Goal: Information Seeking & Learning: Learn about a topic

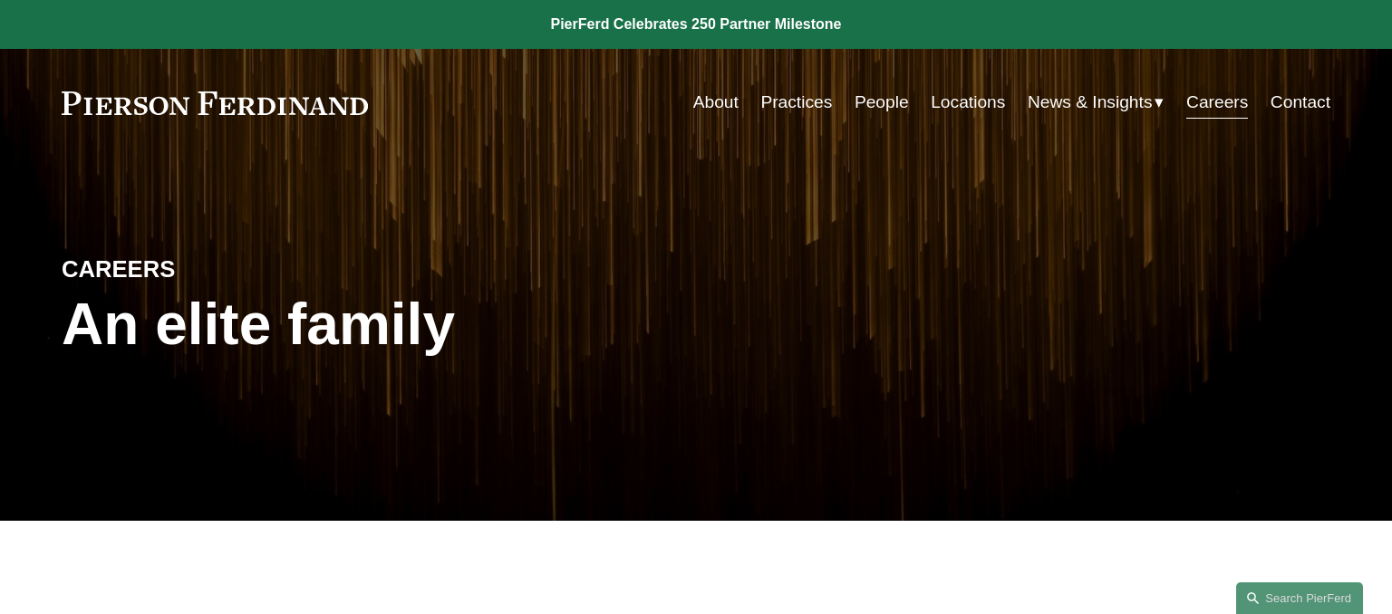
click at [707, 107] on link "About" at bounding box center [715, 102] width 45 height 34
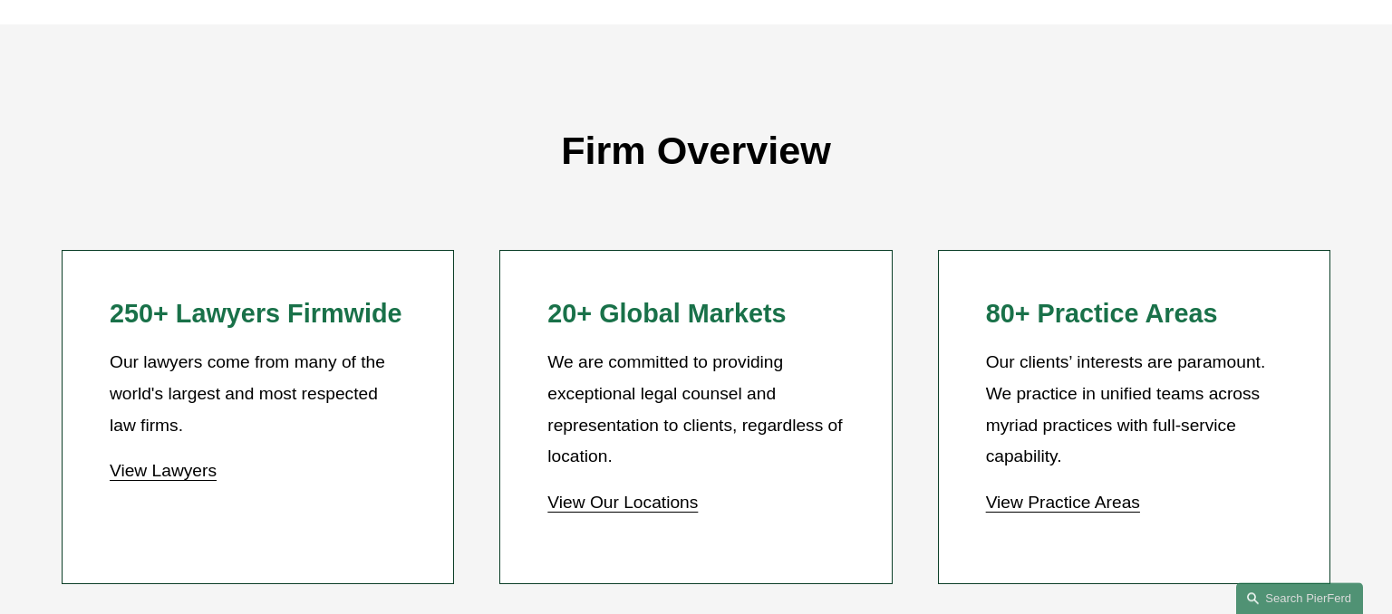
scroll to position [1531, 0]
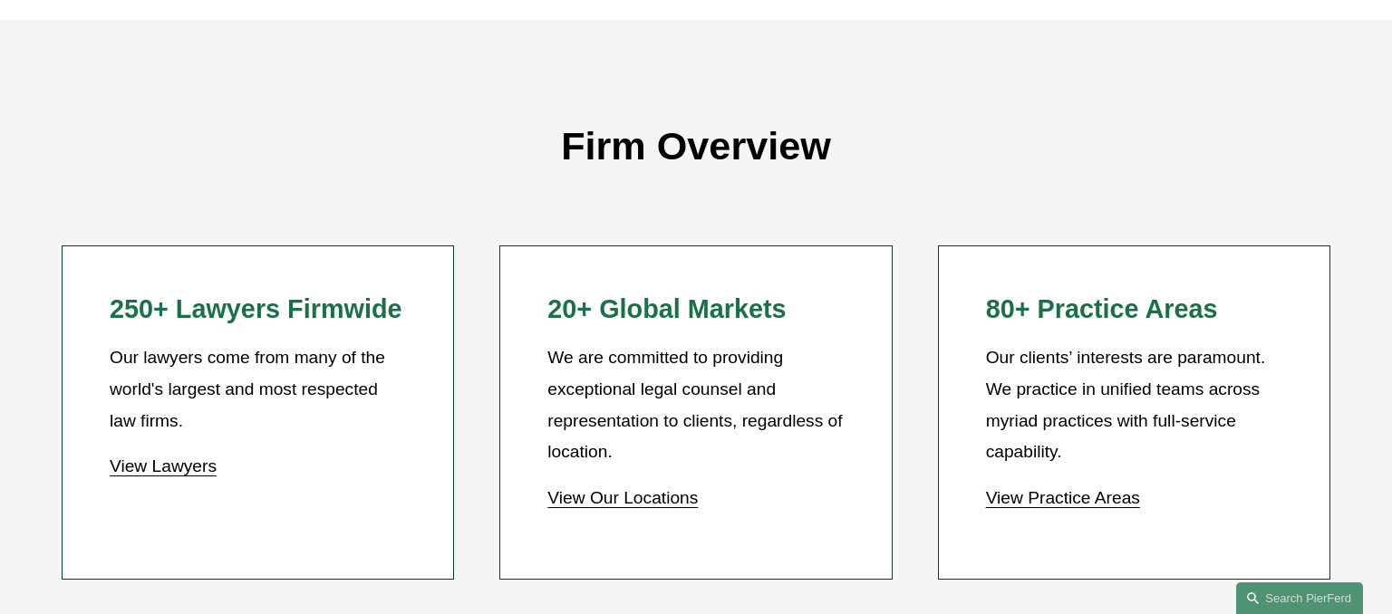
click at [172, 466] on link "View Lawyers" at bounding box center [163, 466] width 107 height 19
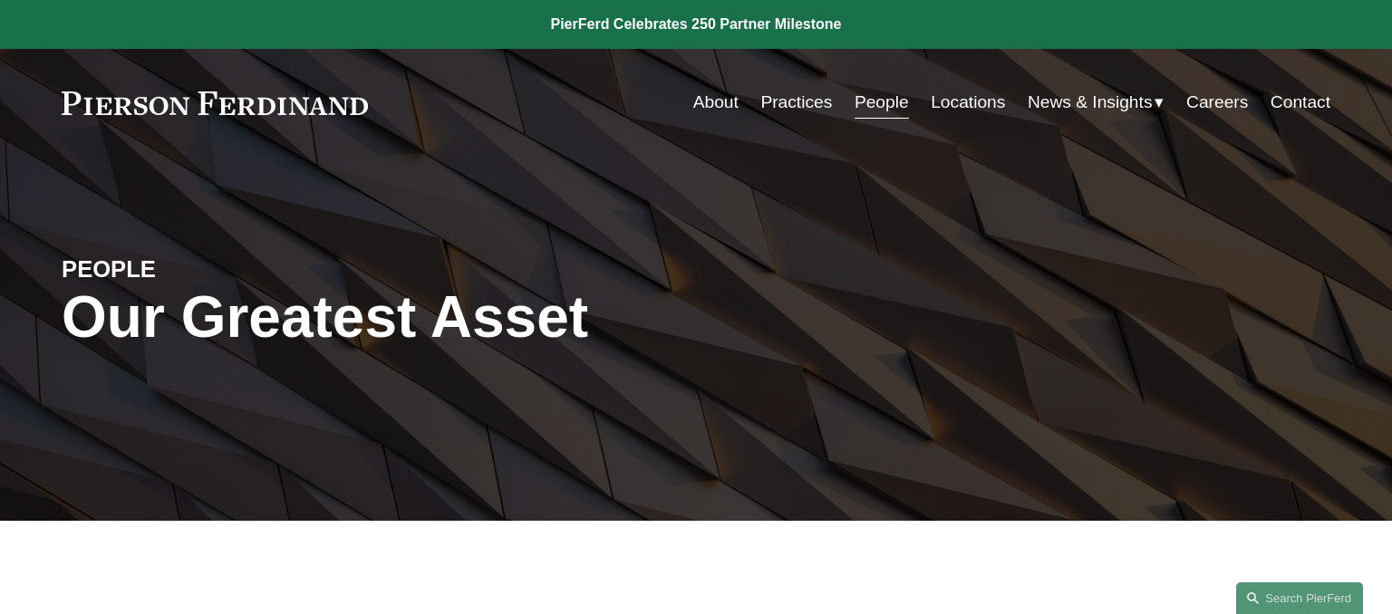
click at [793, 102] on link "Practices" at bounding box center [796, 102] width 72 height 34
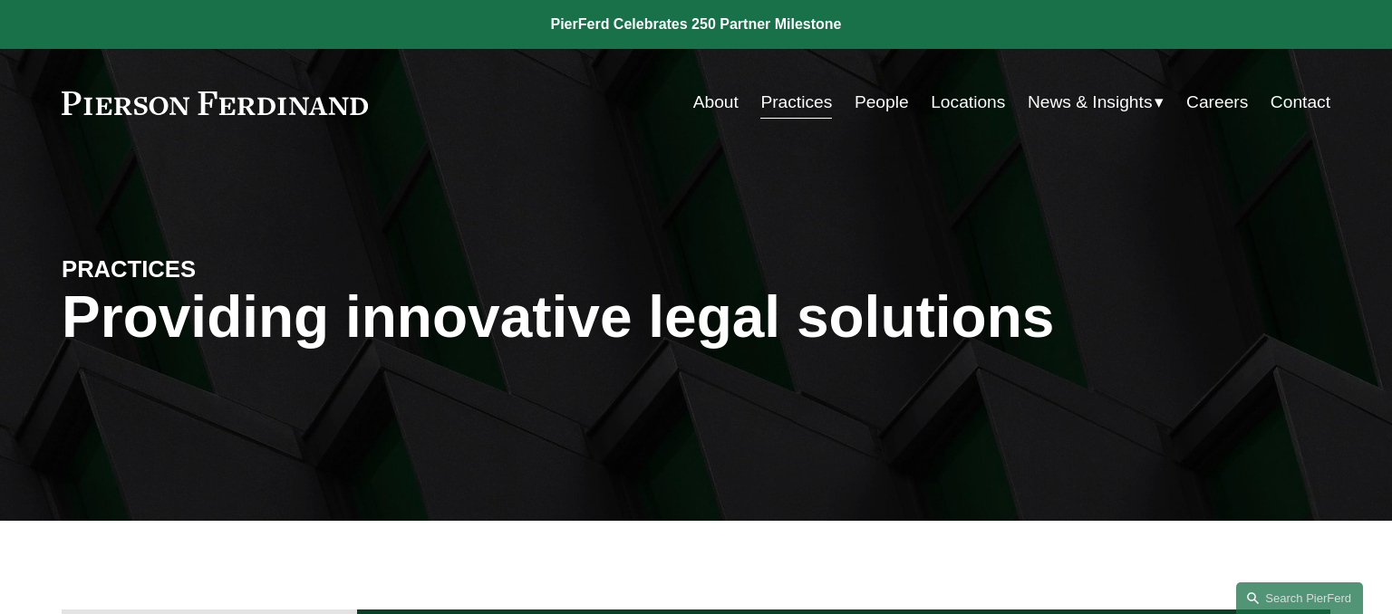
click at [806, 111] on link "Practices" at bounding box center [796, 102] width 72 height 34
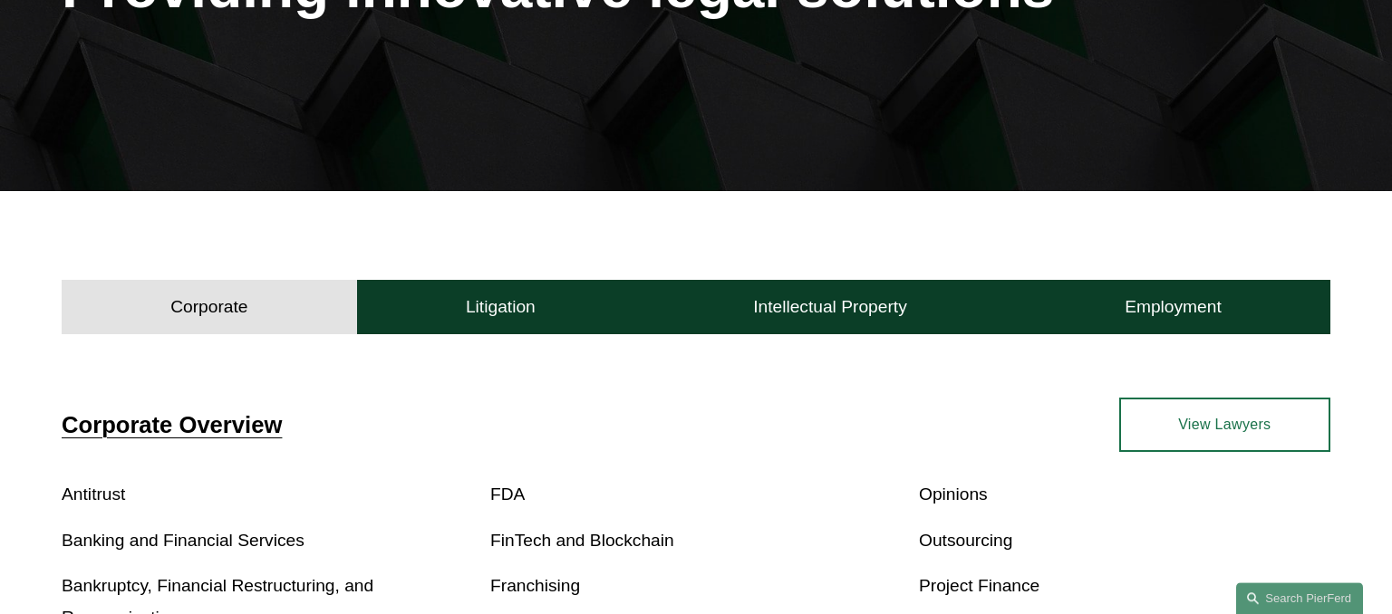
scroll to position [478, 0]
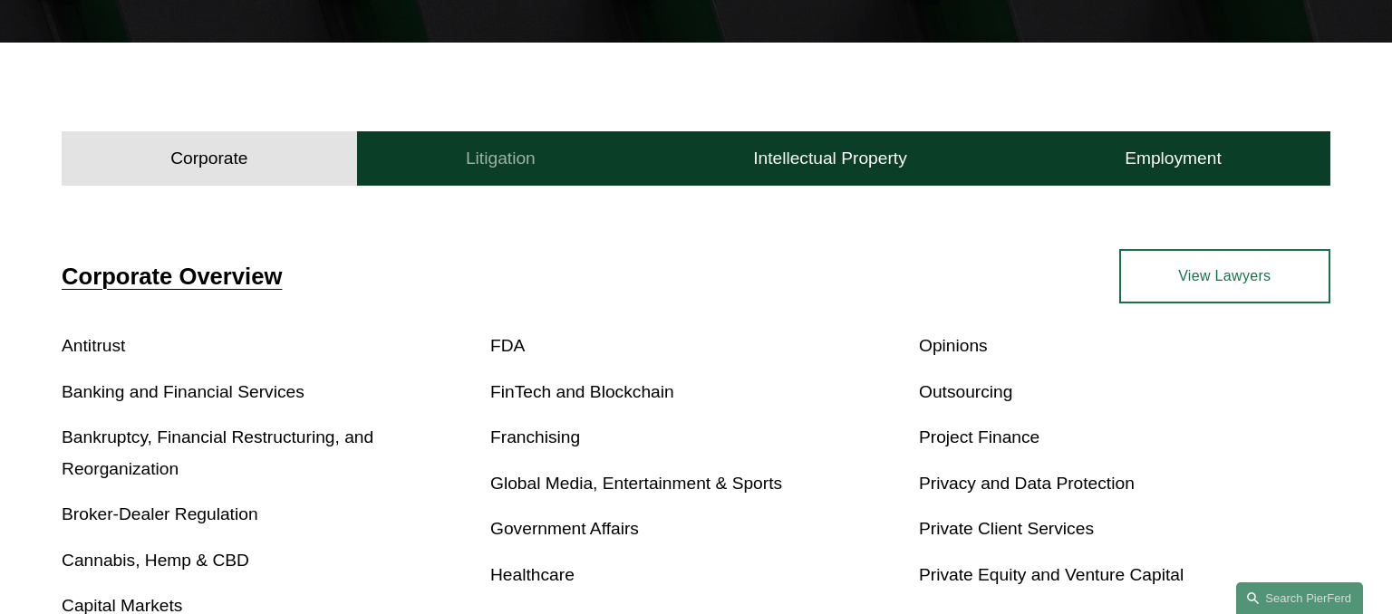
click at [482, 161] on h4 "Litigation" at bounding box center [501, 159] width 70 height 22
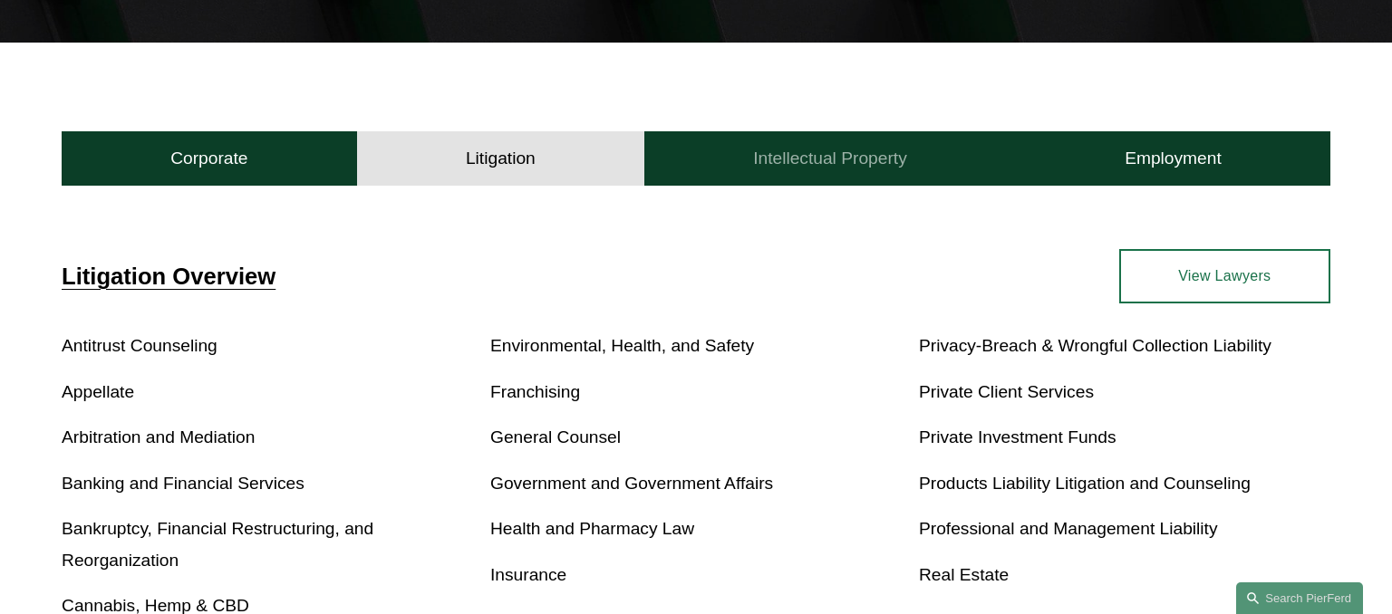
click at [825, 153] on h4 "Intellectual Property" at bounding box center [830, 159] width 154 height 22
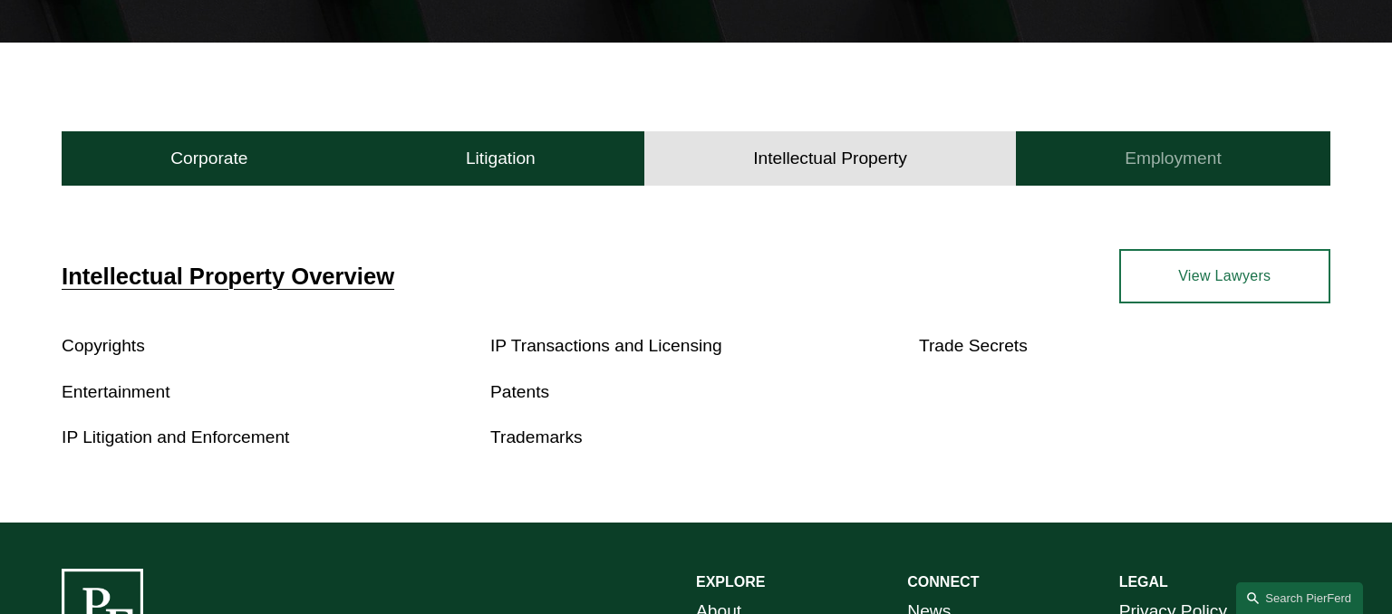
click at [1086, 147] on button "Employment" at bounding box center [1173, 158] width 314 height 54
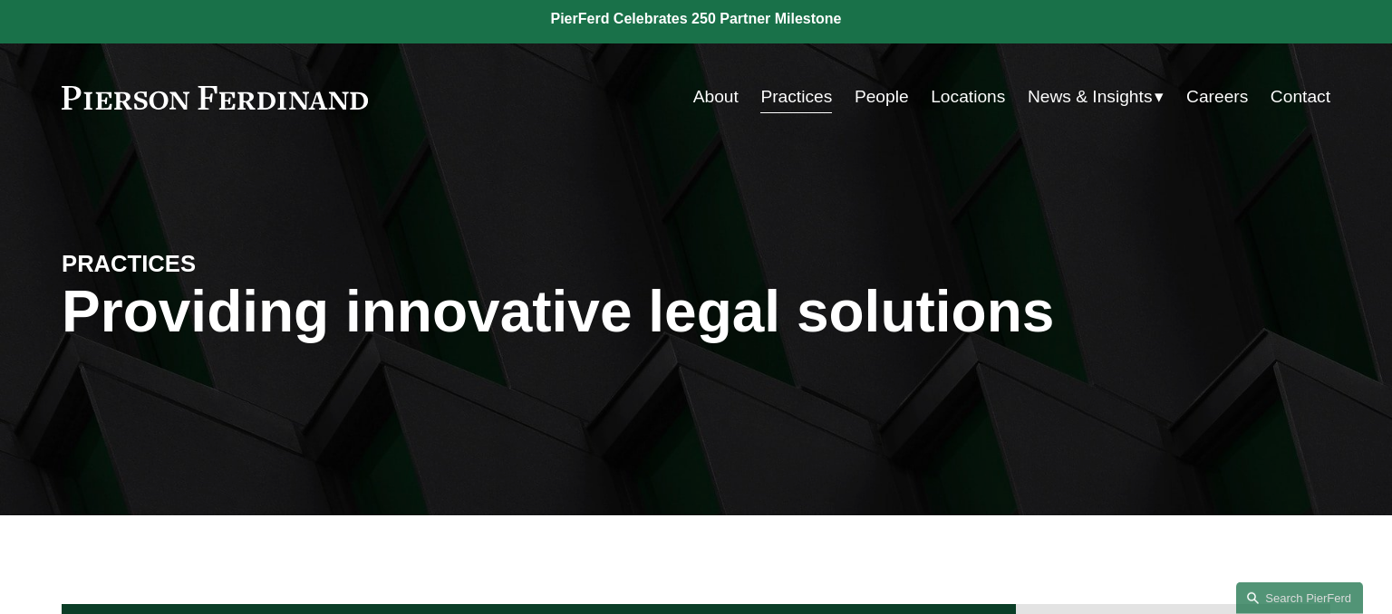
scroll to position [0, 0]
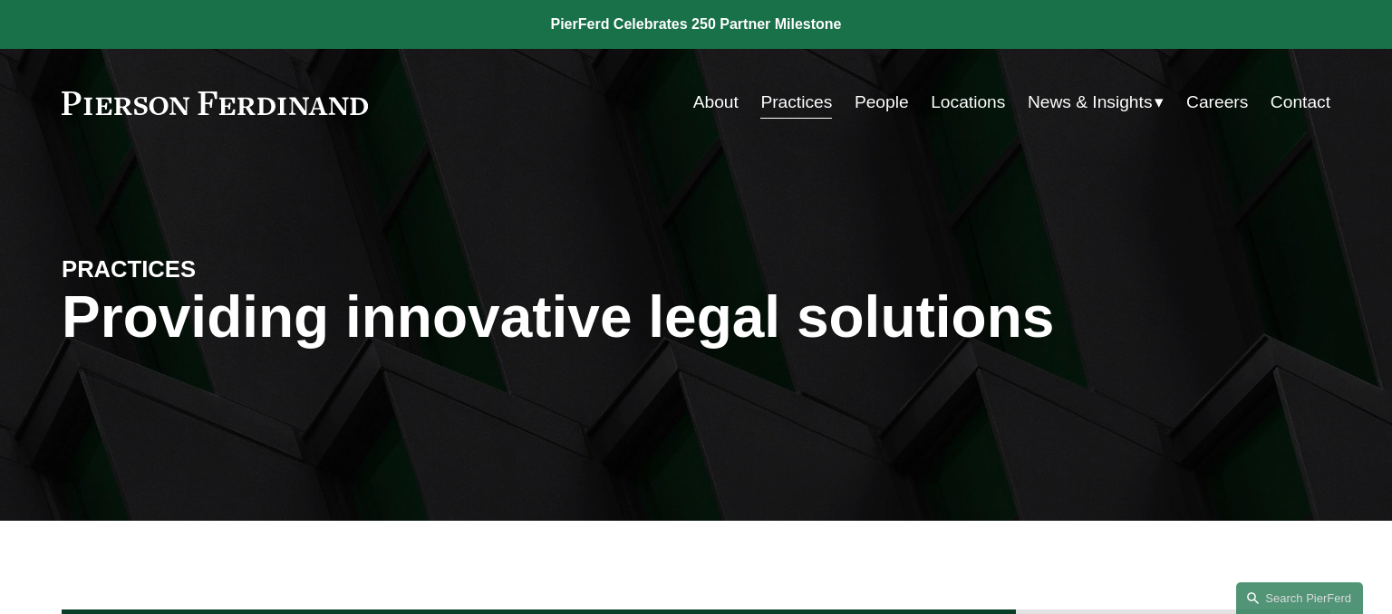
click at [977, 106] on link "Locations" at bounding box center [968, 102] width 74 height 34
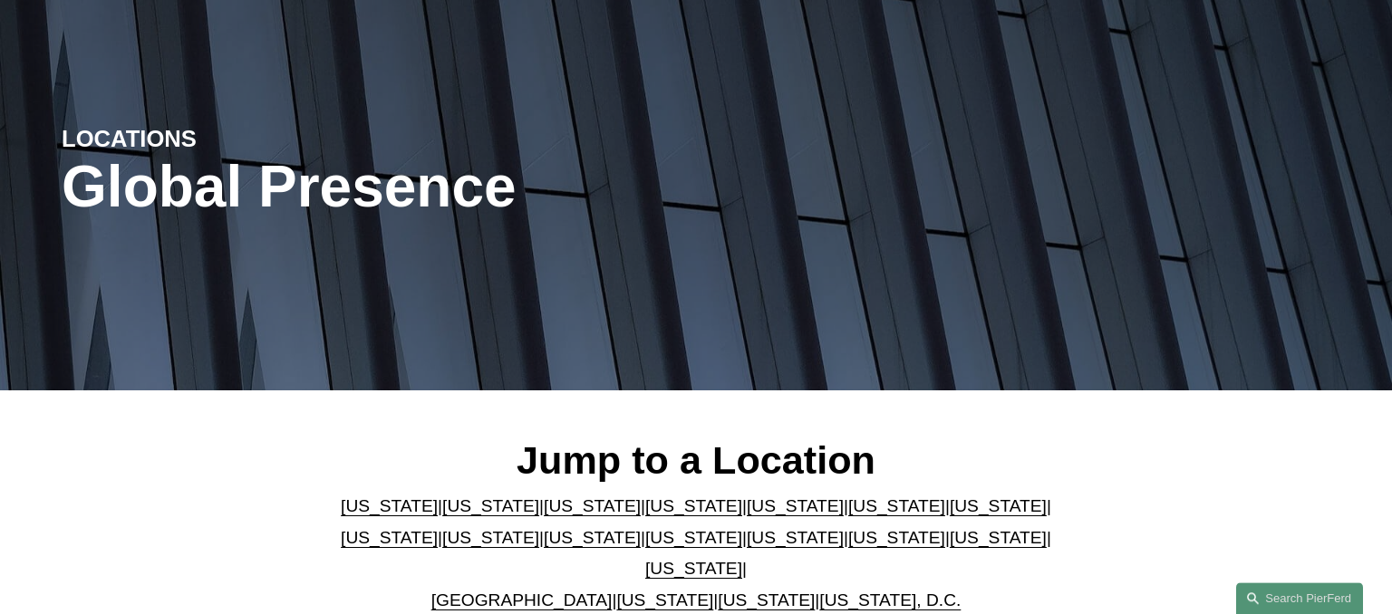
scroll to position [191, 0]
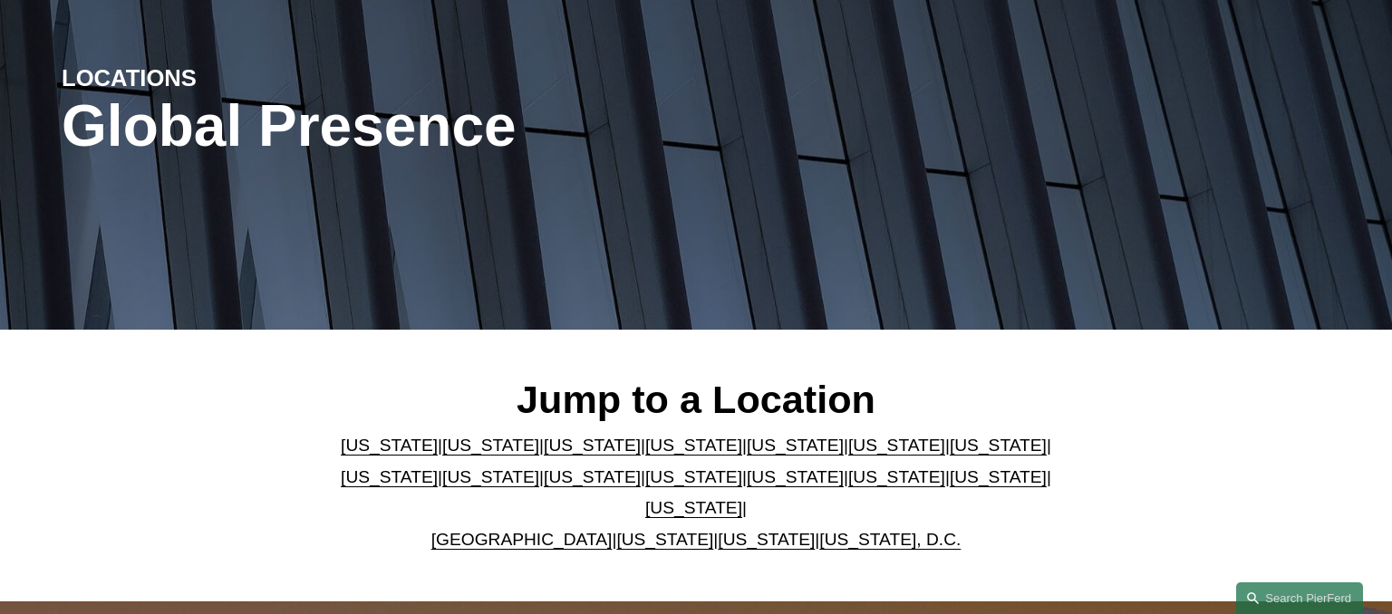
click at [728, 530] on link "[US_STATE]" at bounding box center [766, 539] width 97 height 19
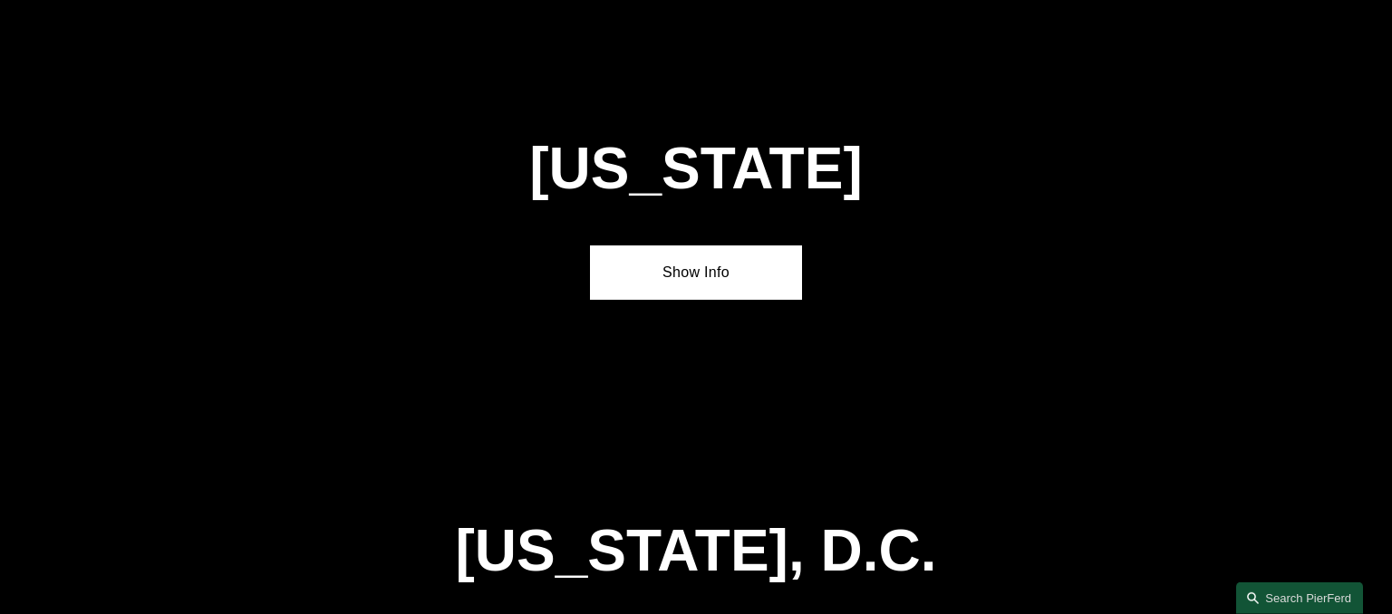
scroll to position [7172, 0]
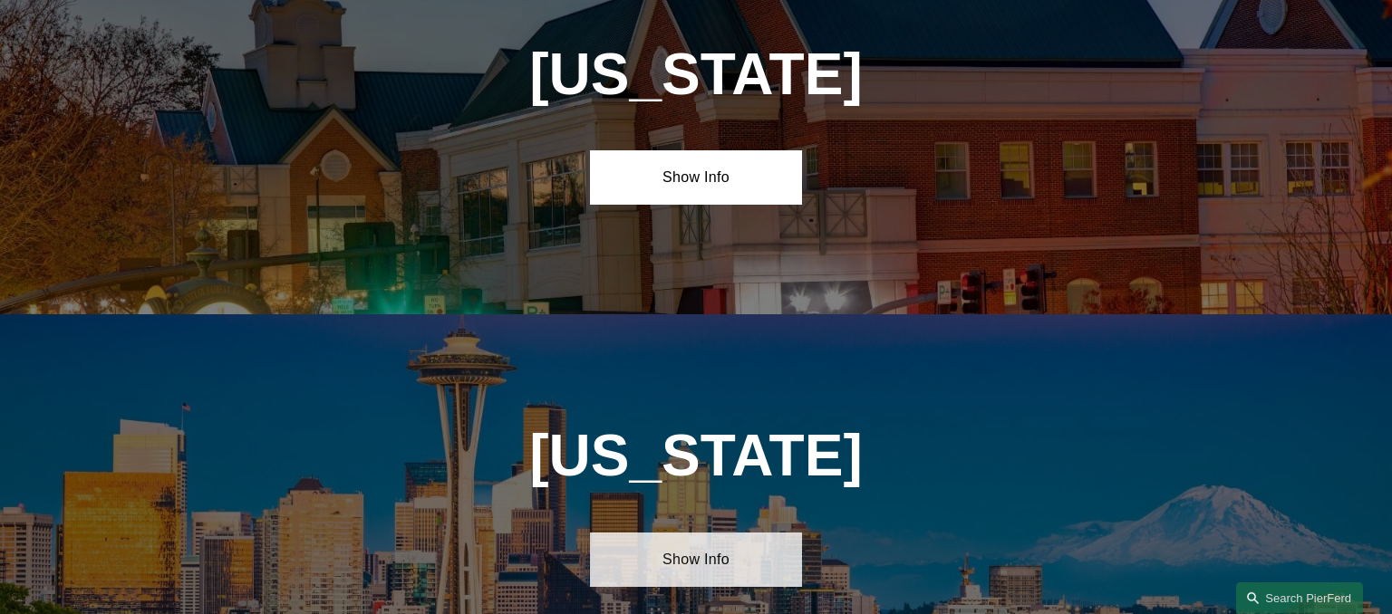
click at [727, 533] on link "Show Info" at bounding box center [695, 560] width 211 height 54
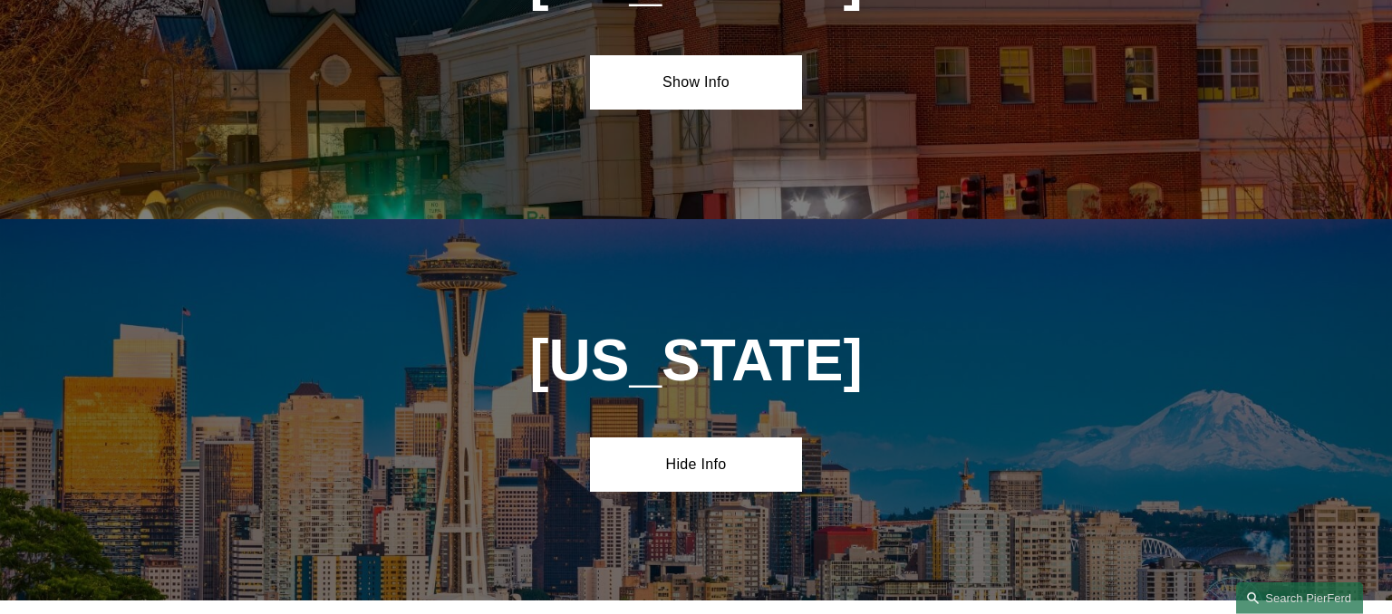
scroll to position [7364, 0]
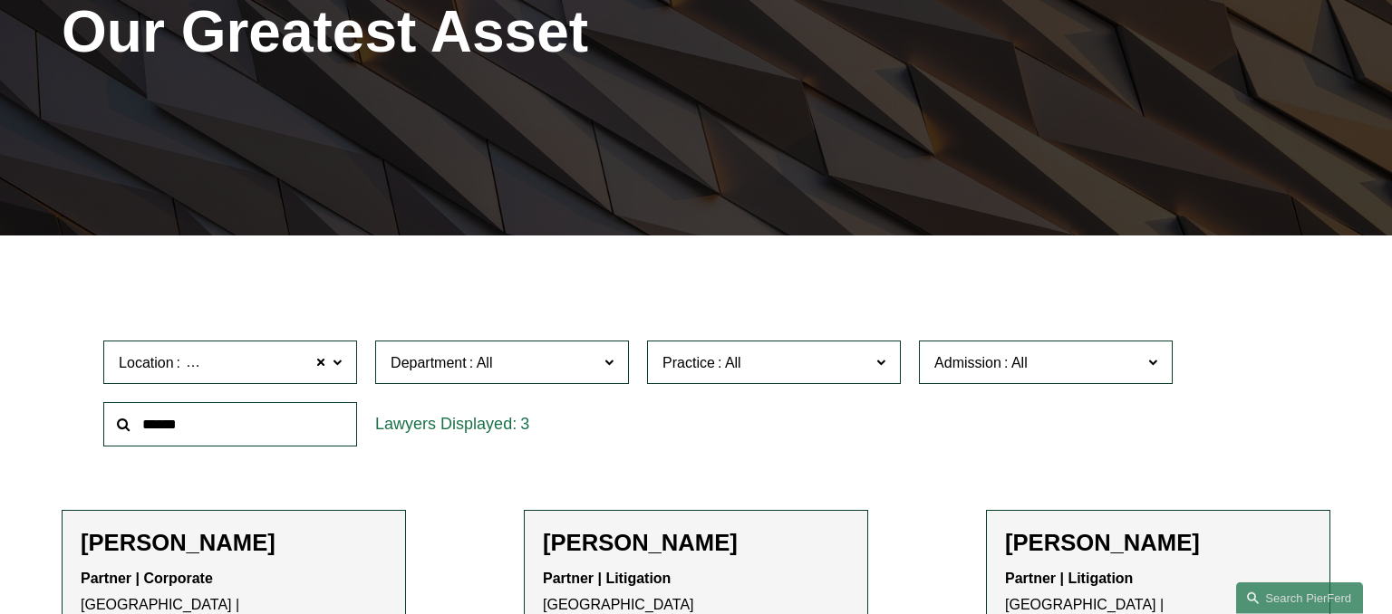
scroll to position [286, 0]
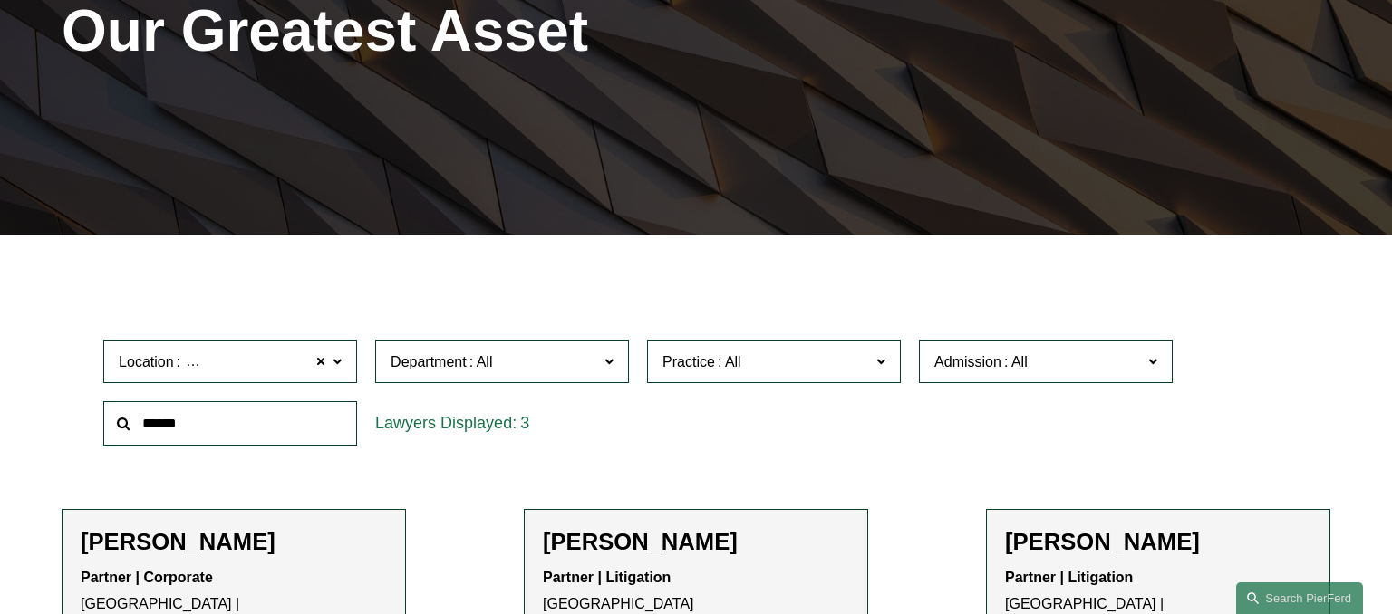
click at [878, 360] on span at bounding box center [880, 361] width 9 height 24
click at [0, 0] on link "Trusts & Estates" at bounding box center [0, 0] width 0 height 0
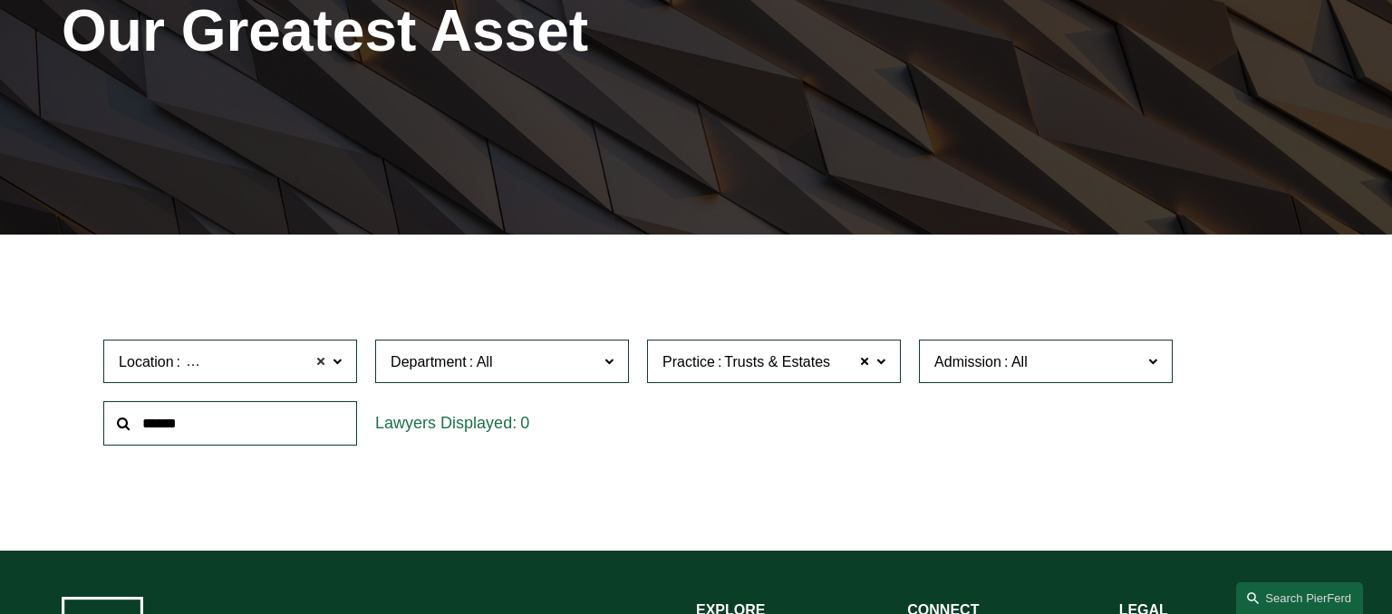
click at [321, 364] on span at bounding box center [320, 362] width 11 height 24
click at [321, 364] on span "Location" at bounding box center [223, 362] width 208 height 24
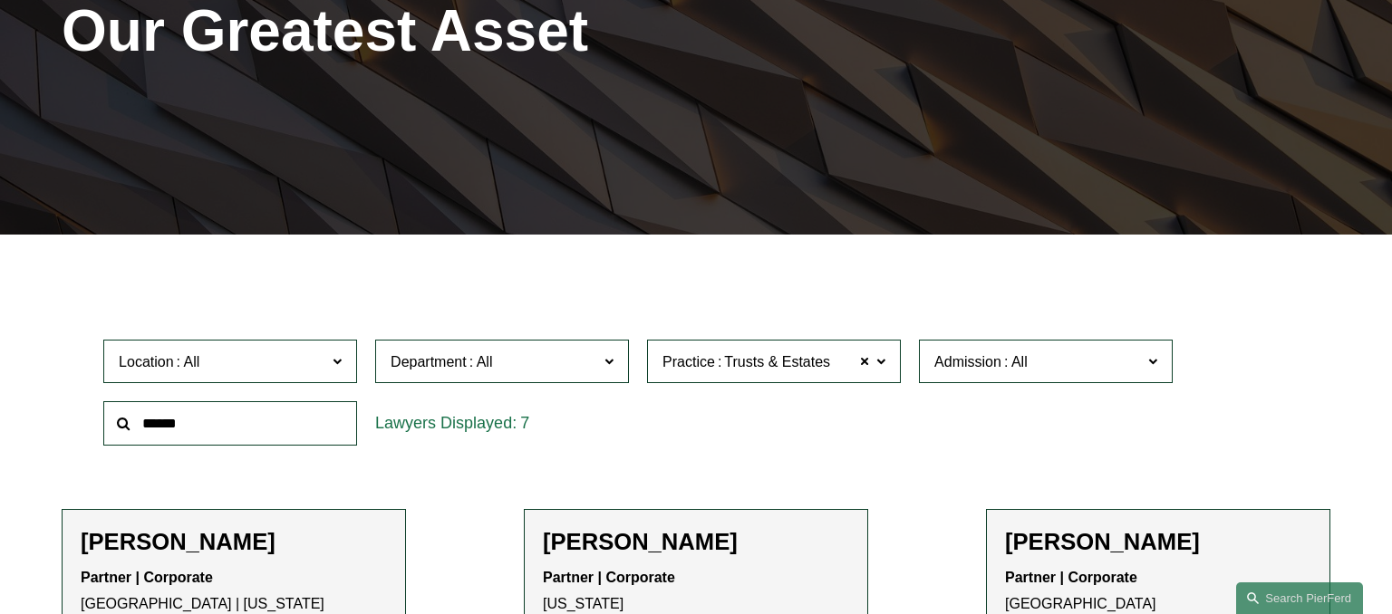
click at [336, 358] on span at bounding box center [337, 361] width 9 height 24
click at [607, 360] on span at bounding box center [608, 361] width 9 height 24
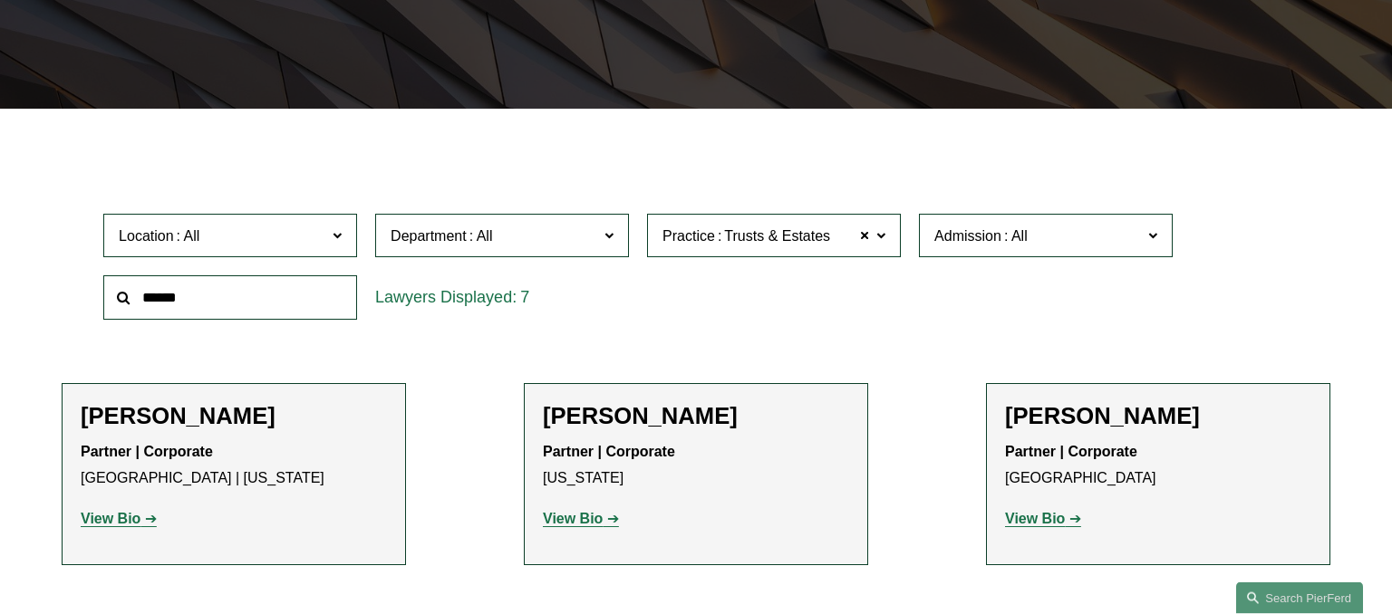
scroll to position [382, 0]
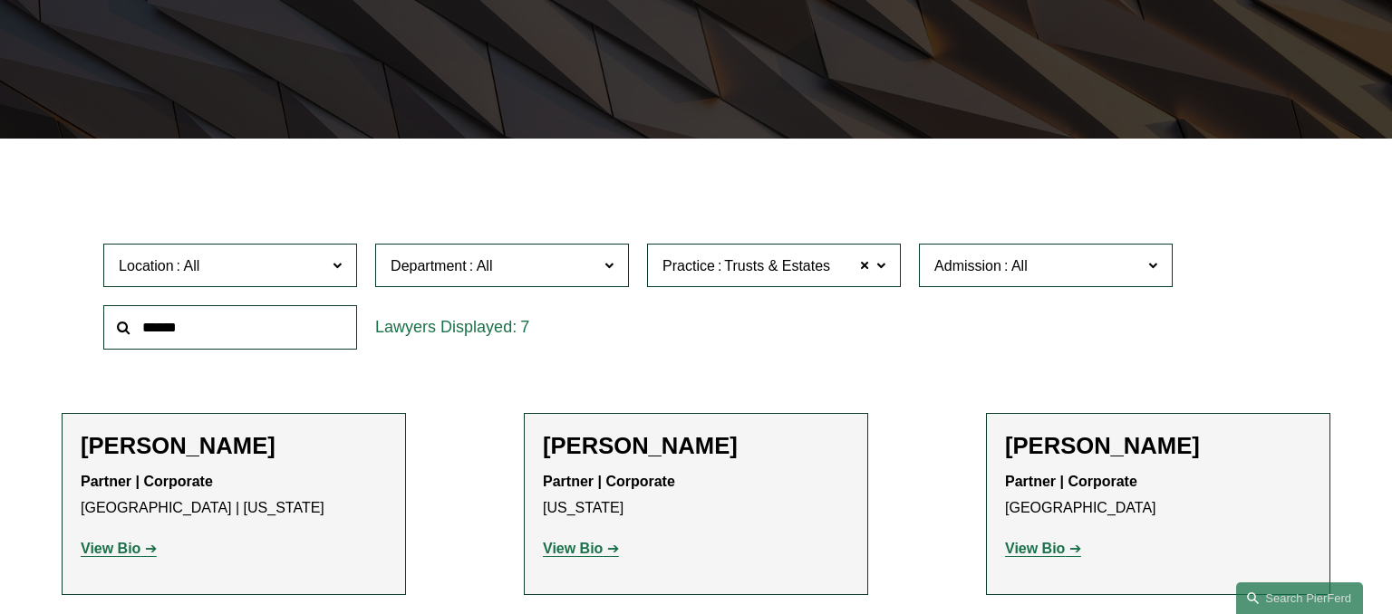
click at [879, 261] on span at bounding box center [880, 265] width 9 height 24
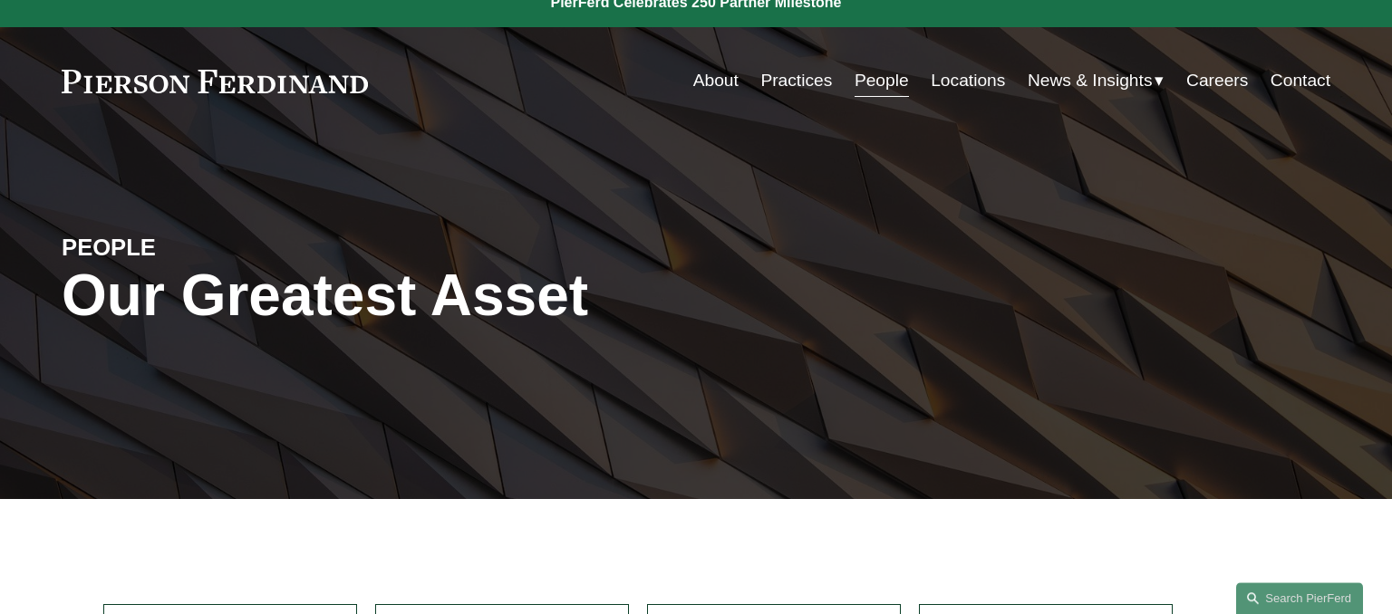
scroll to position [0, 0]
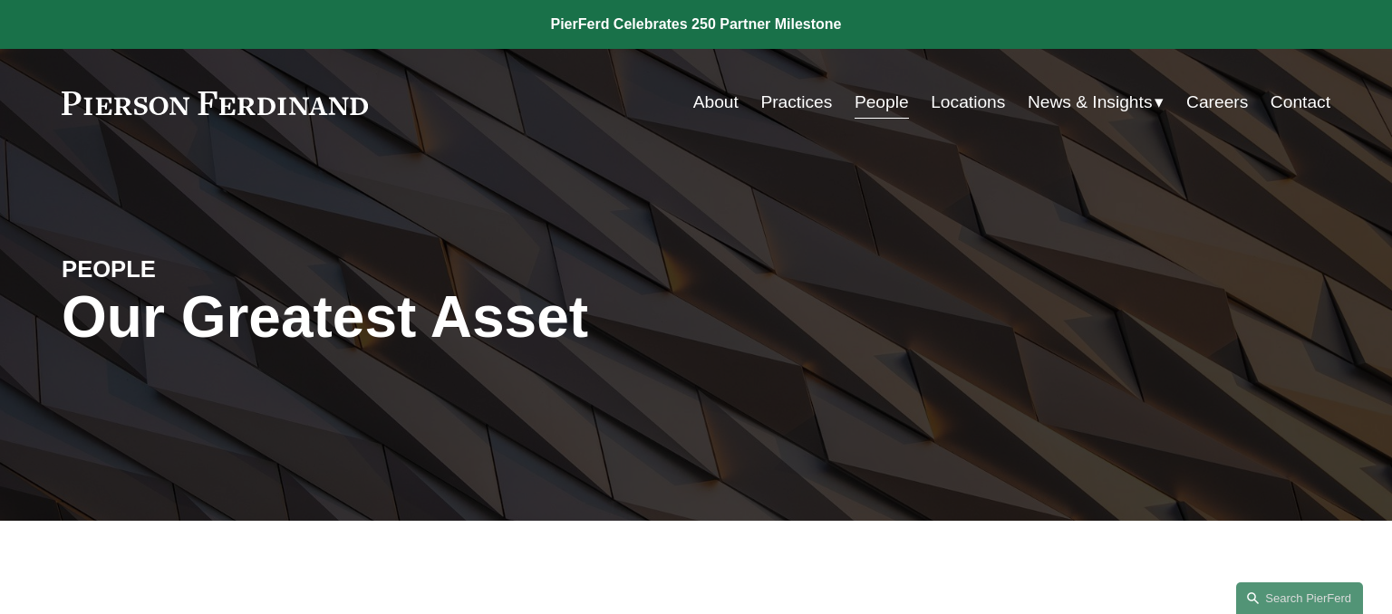
click at [1204, 100] on link "Careers" at bounding box center [1217, 102] width 62 height 34
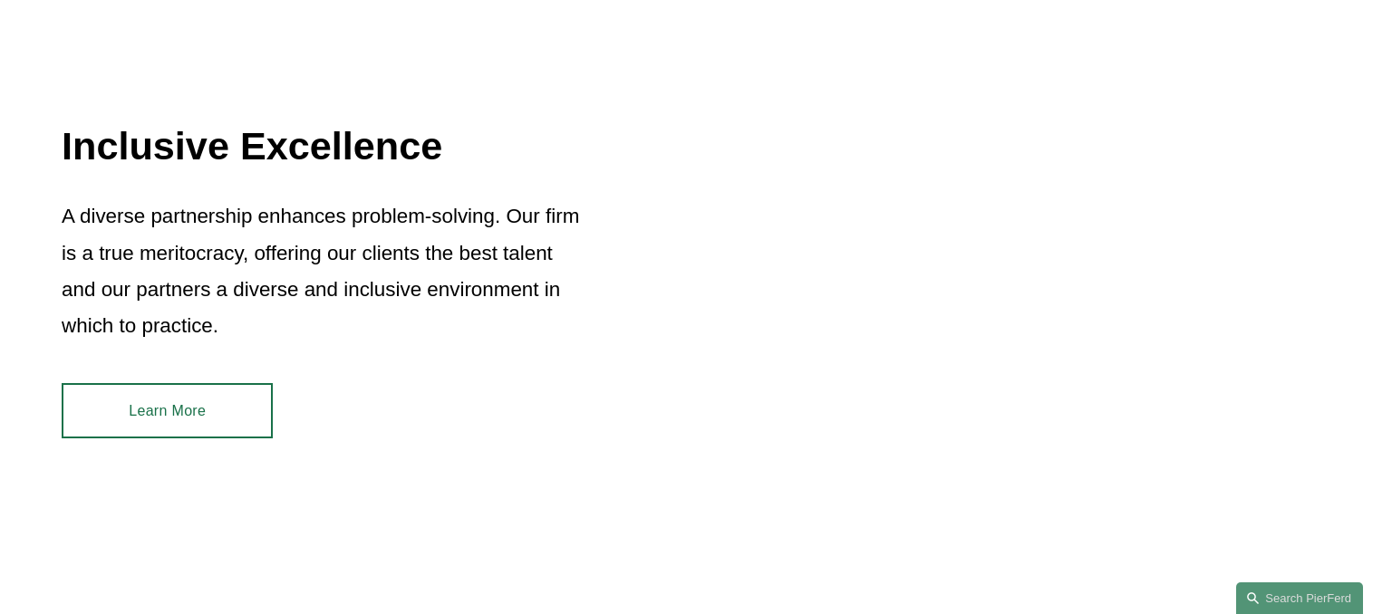
scroll to position [1722, 0]
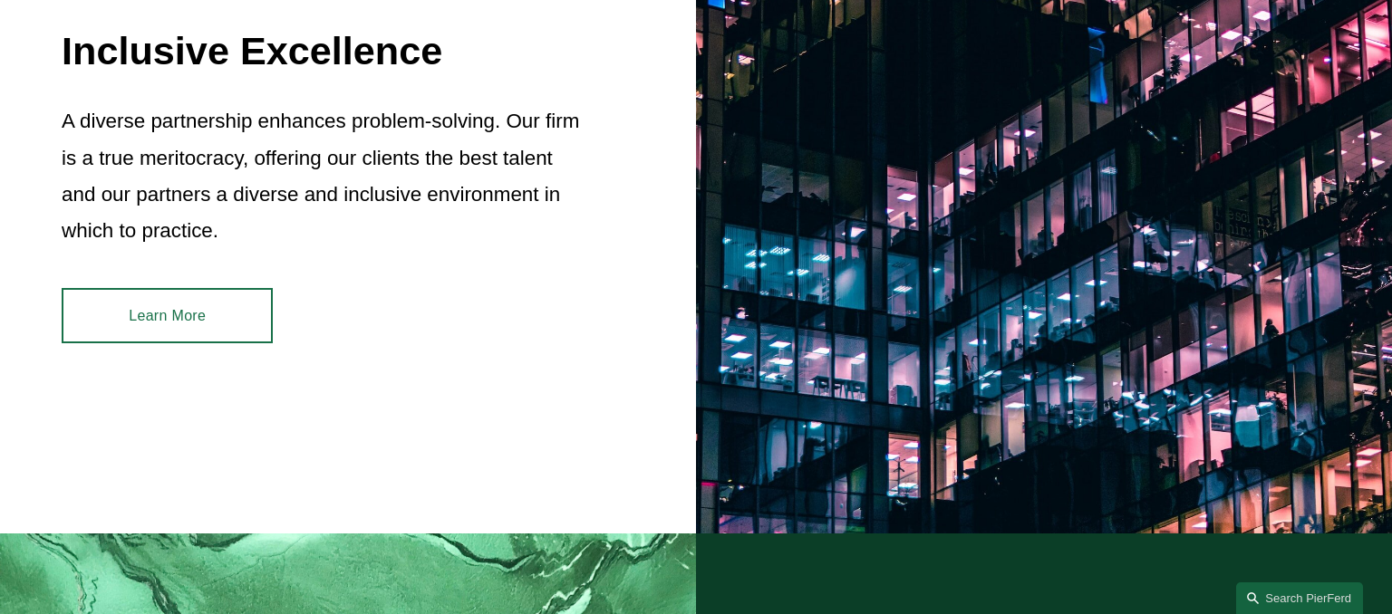
click at [101, 324] on link "Learn More" at bounding box center [167, 315] width 211 height 54
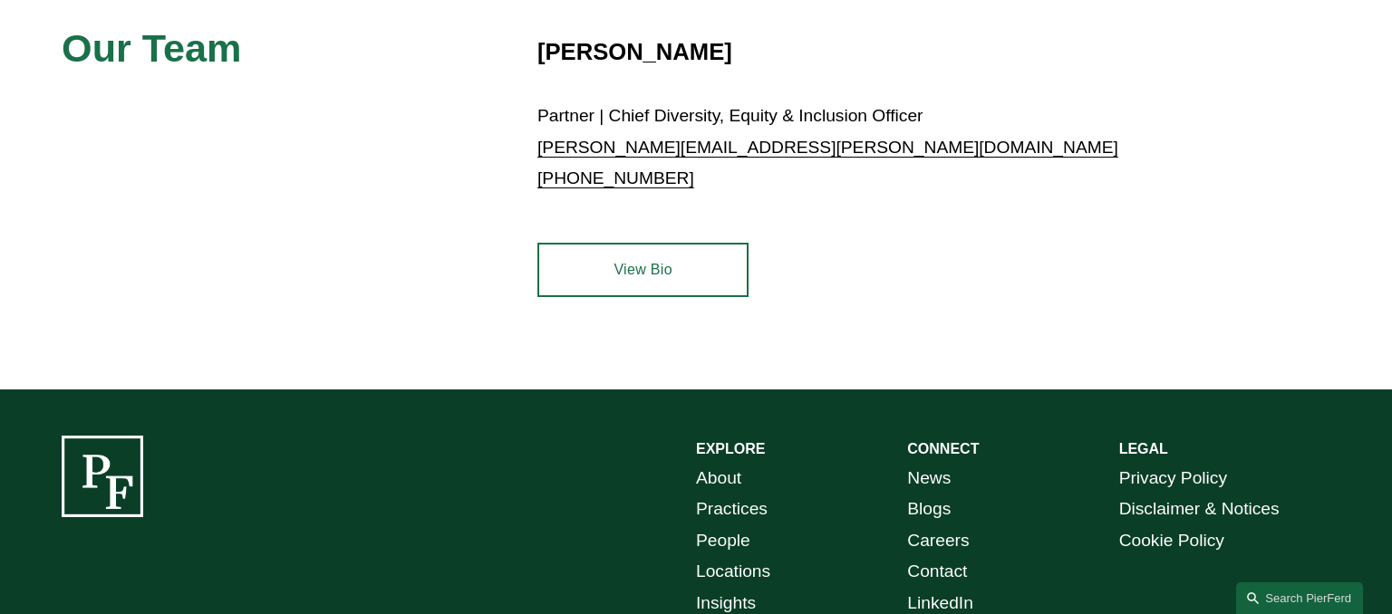
scroll to position [765, 0]
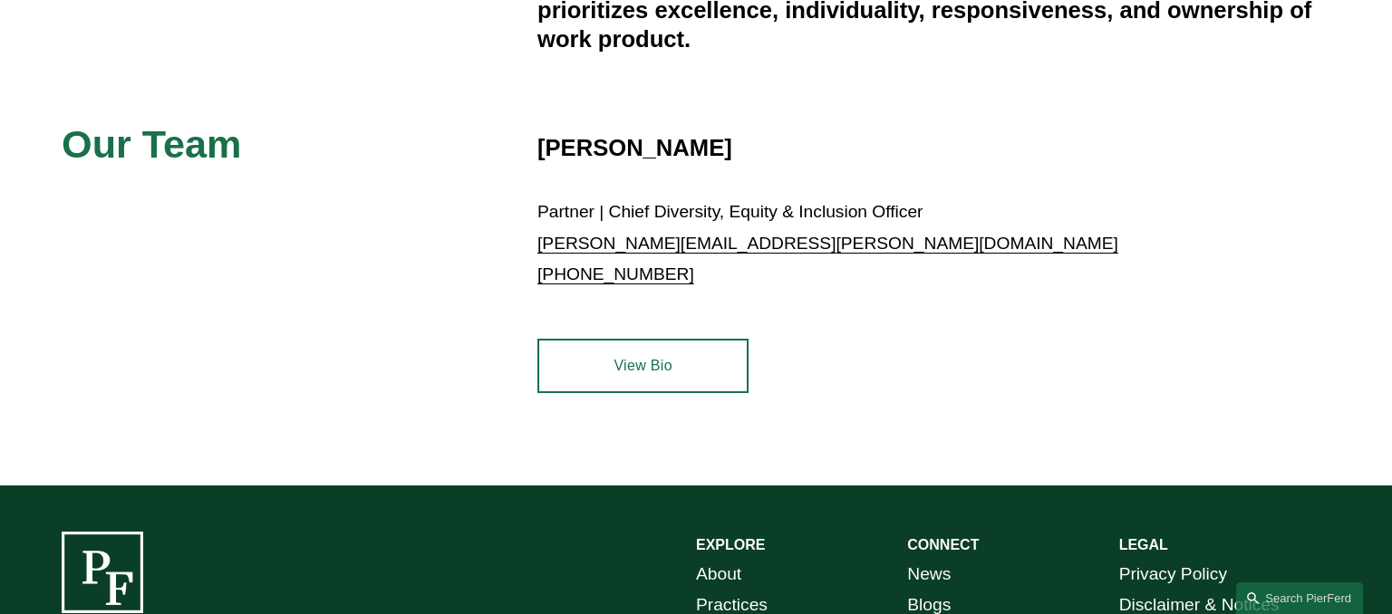
click at [587, 375] on link "View Bio" at bounding box center [642, 366] width 211 height 54
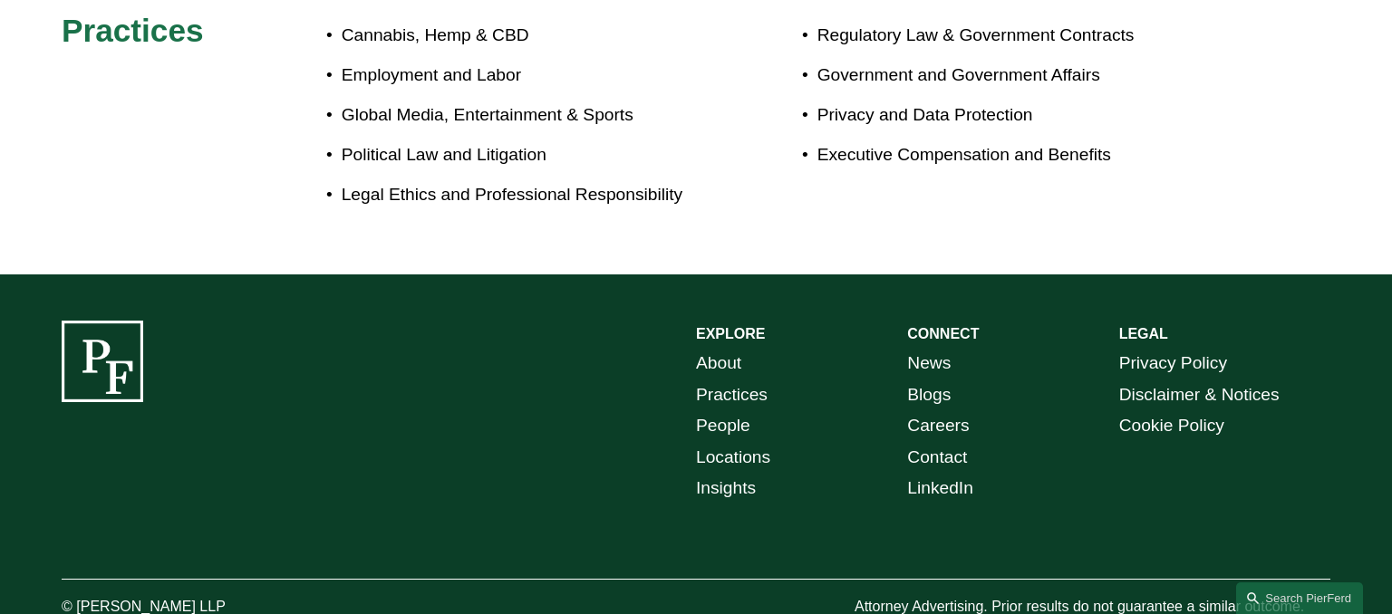
scroll to position [1213, 0]
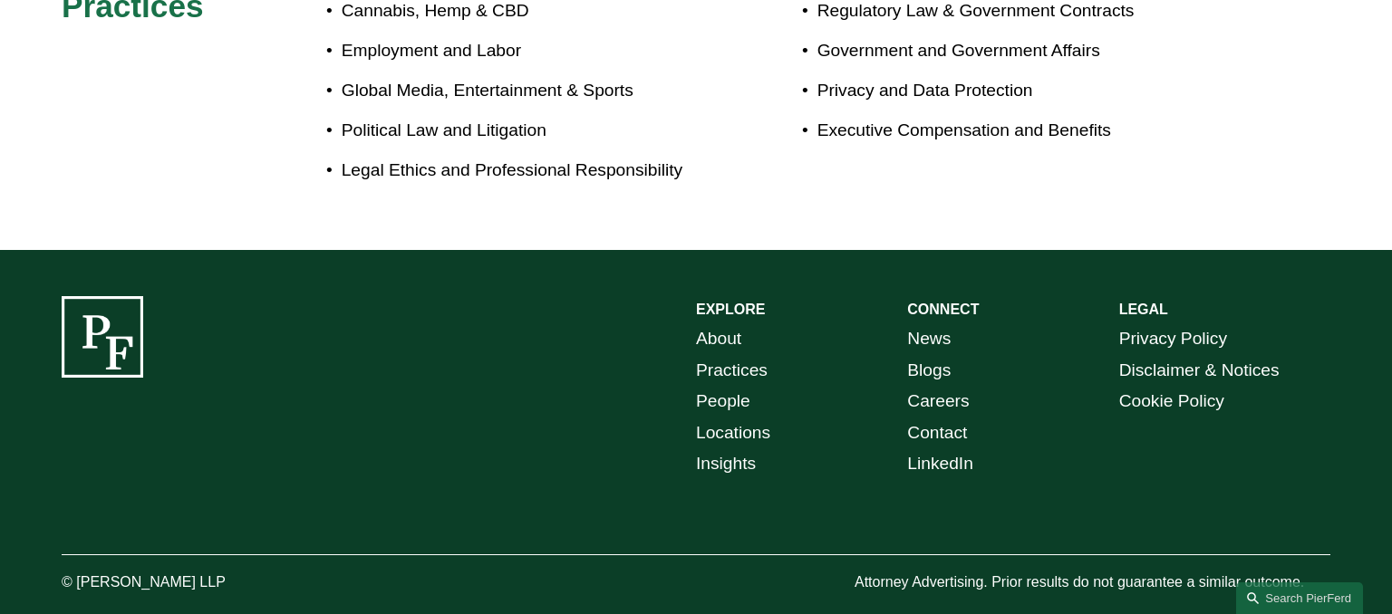
click at [729, 386] on link "People" at bounding box center [723, 402] width 54 height 32
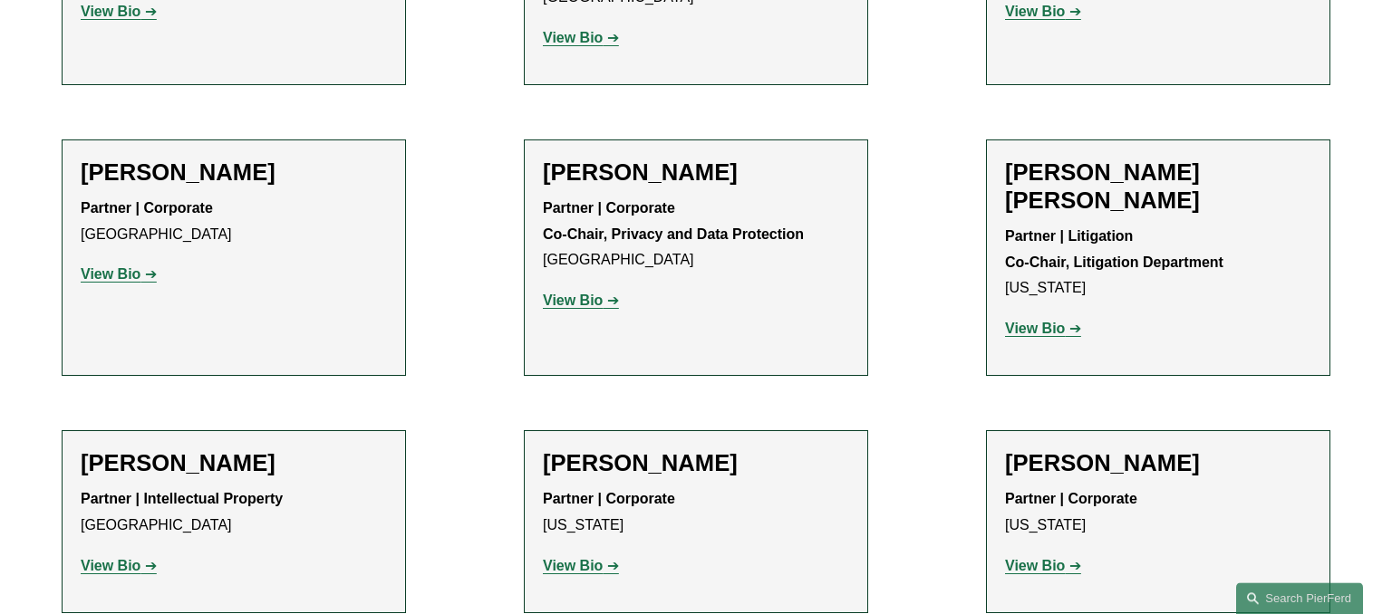
scroll to position [2200, 0]
